Goal: Navigation & Orientation: Understand site structure

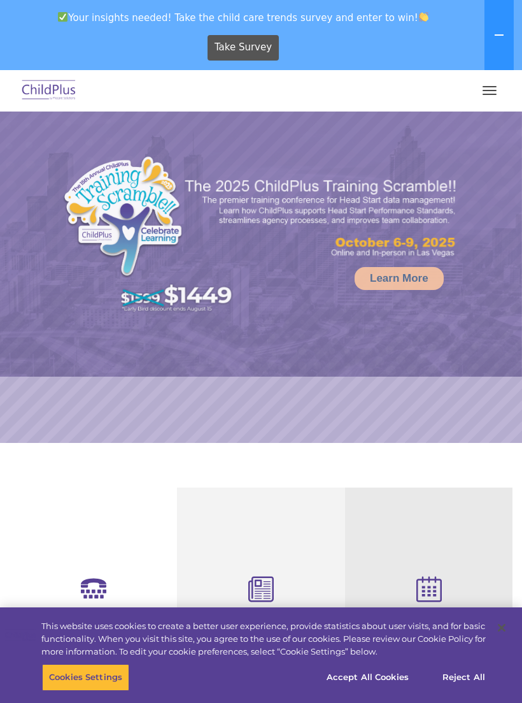
select select "MEDIUM"
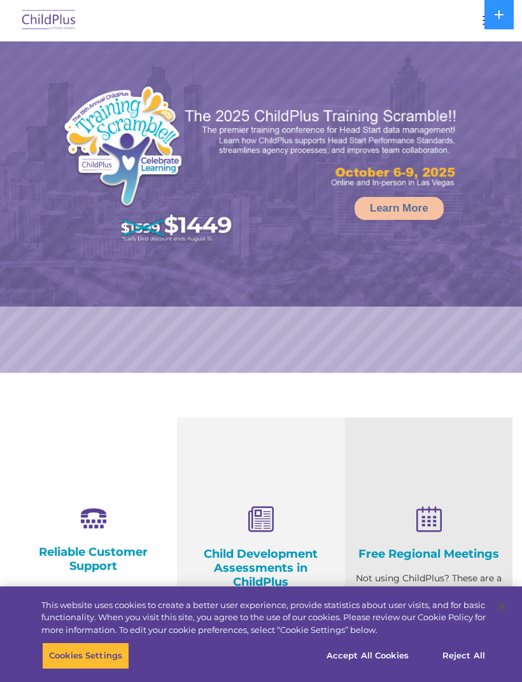
select select "MEDIUM"
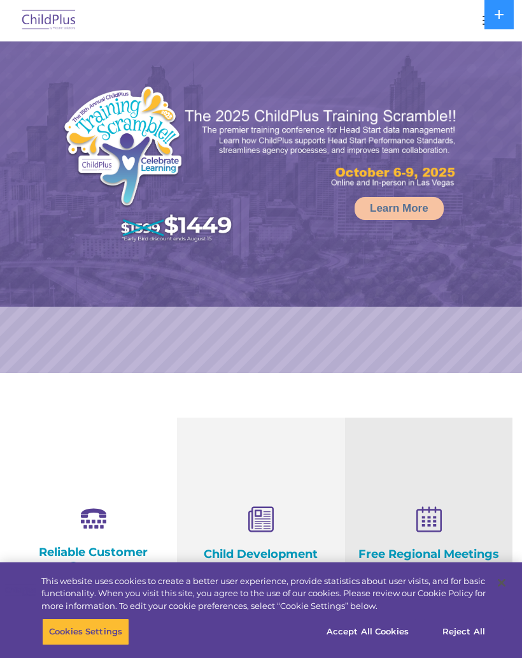
select select "MEDIUM"
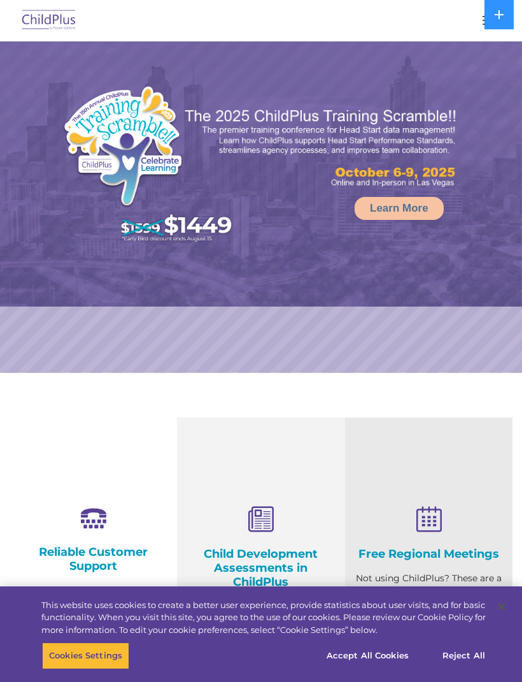
select select "MEDIUM"
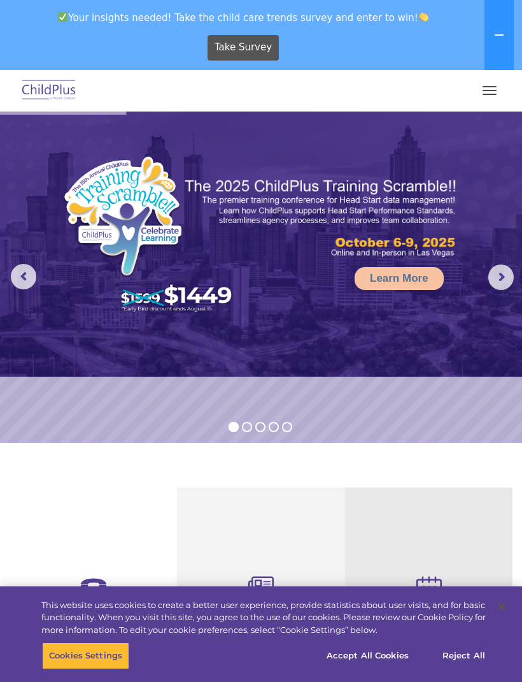
click at [487, 89] on button "button" at bounding box center [490, 90] width 27 height 20
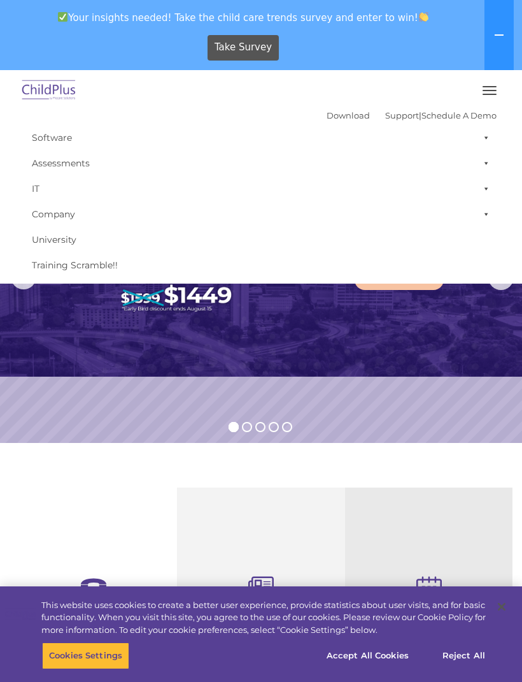
click at [440, 370] on img at bounding box center [261, 244] width 522 height 265
